Goal: Task Accomplishment & Management: Manage account settings

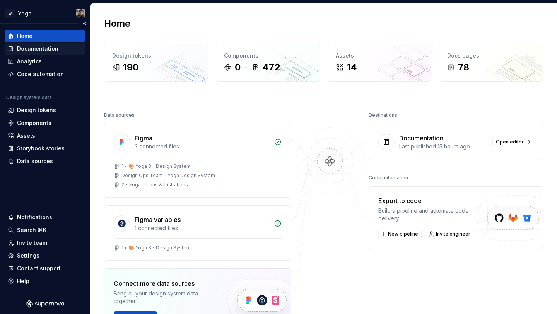
click at [42, 50] on div "Documentation" at bounding box center [37, 49] width 41 height 8
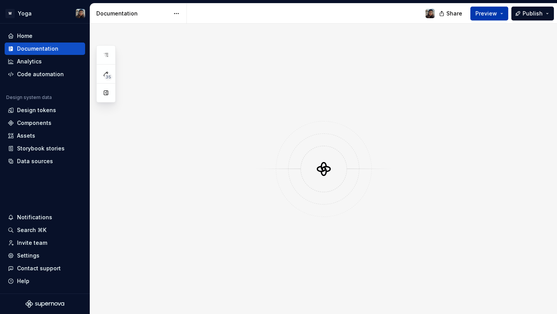
click at [485, 17] on button "Preview" at bounding box center [489, 14] width 38 height 14
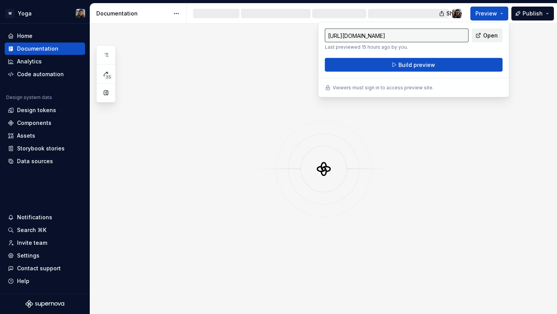
type input "[URL][DOMAIN_NAME]"
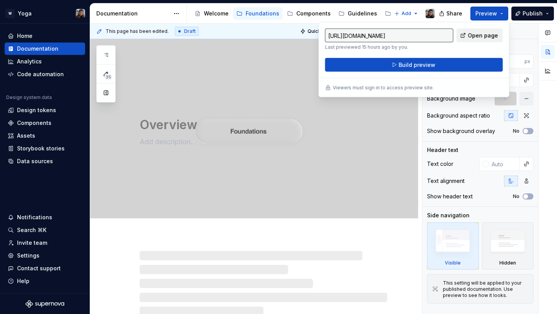
click at [484, 34] on span "Open page" at bounding box center [483, 36] width 30 height 8
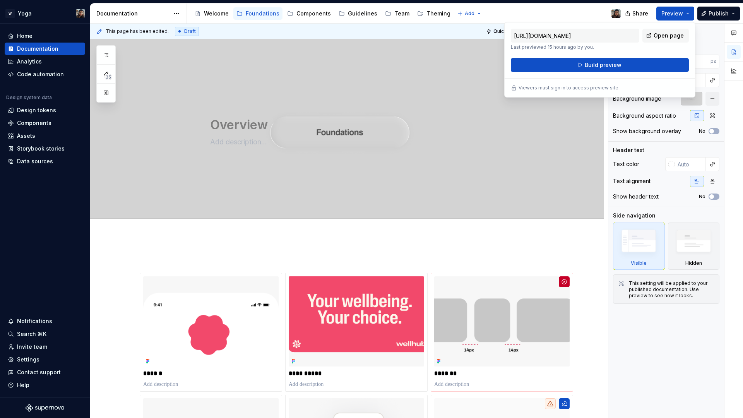
type textarea "*"
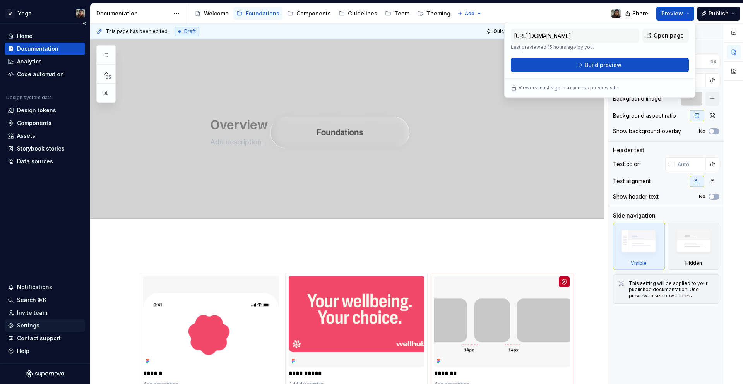
click at [37, 314] on div "Settings" at bounding box center [28, 326] width 22 height 8
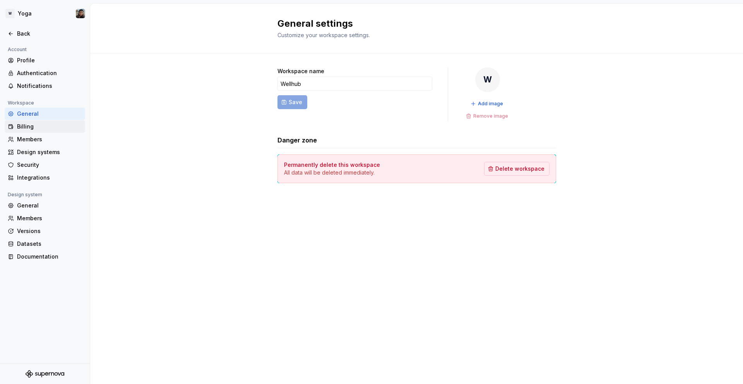
click at [31, 124] on div "Billing" at bounding box center [49, 127] width 65 height 8
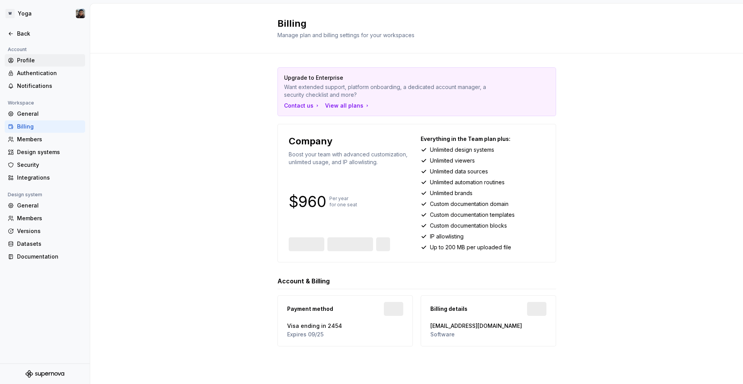
click at [41, 62] on div "Profile" at bounding box center [49, 60] width 65 height 8
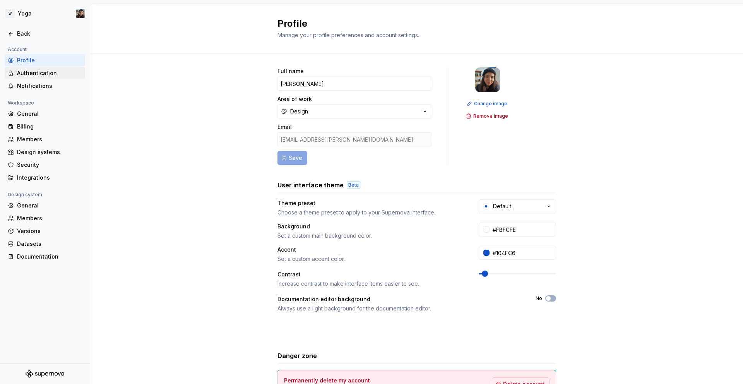
click at [44, 73] on div "Authentication" at bounding box center [49, 73] width 65 height 8
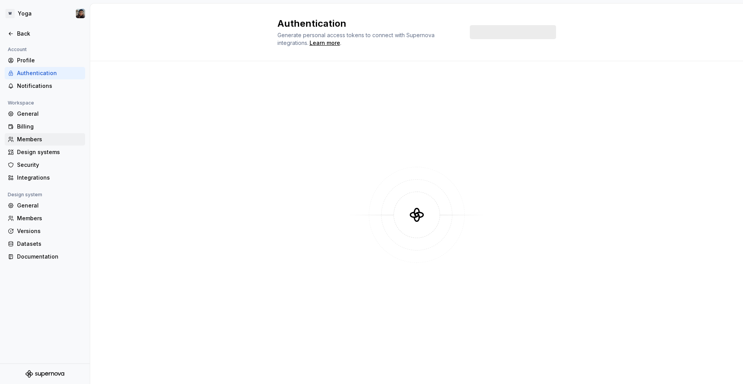
click at [36, 136] on div "Members" at bounding box center [49, 139] width 65 height 8
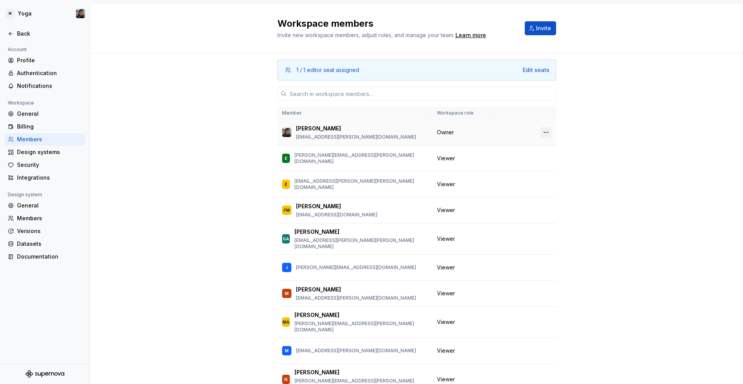
click at [541, 129] on button "button" at bounding box center [546, 132] width 11 height 11
click at [523, 144] on div "Transfer ownership" at bounding box center [496, 148] width 81 height 8
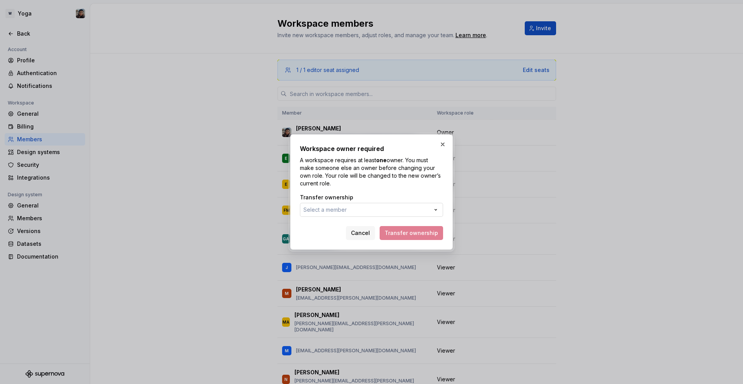
click at [406, 208] on button "Select a member" at bounding box center [371, 210] width 143 height 14
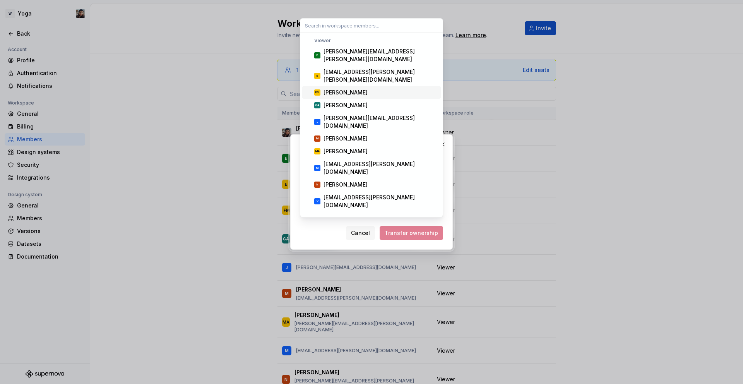
click at [371, 89] on div "[PERSON_NAME]" at bounding box center [380, 93] width 115 height 8
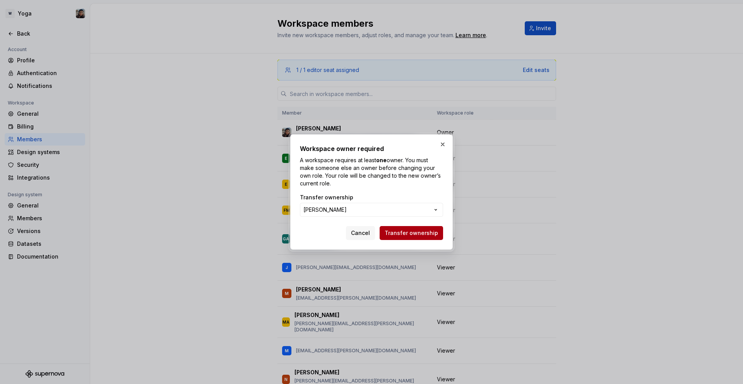
click at [402, 235] on span "Transfer ownership" at bounding box center [411, 233] width 53 height 8
